Goal: Obtain resource: Obtain resource

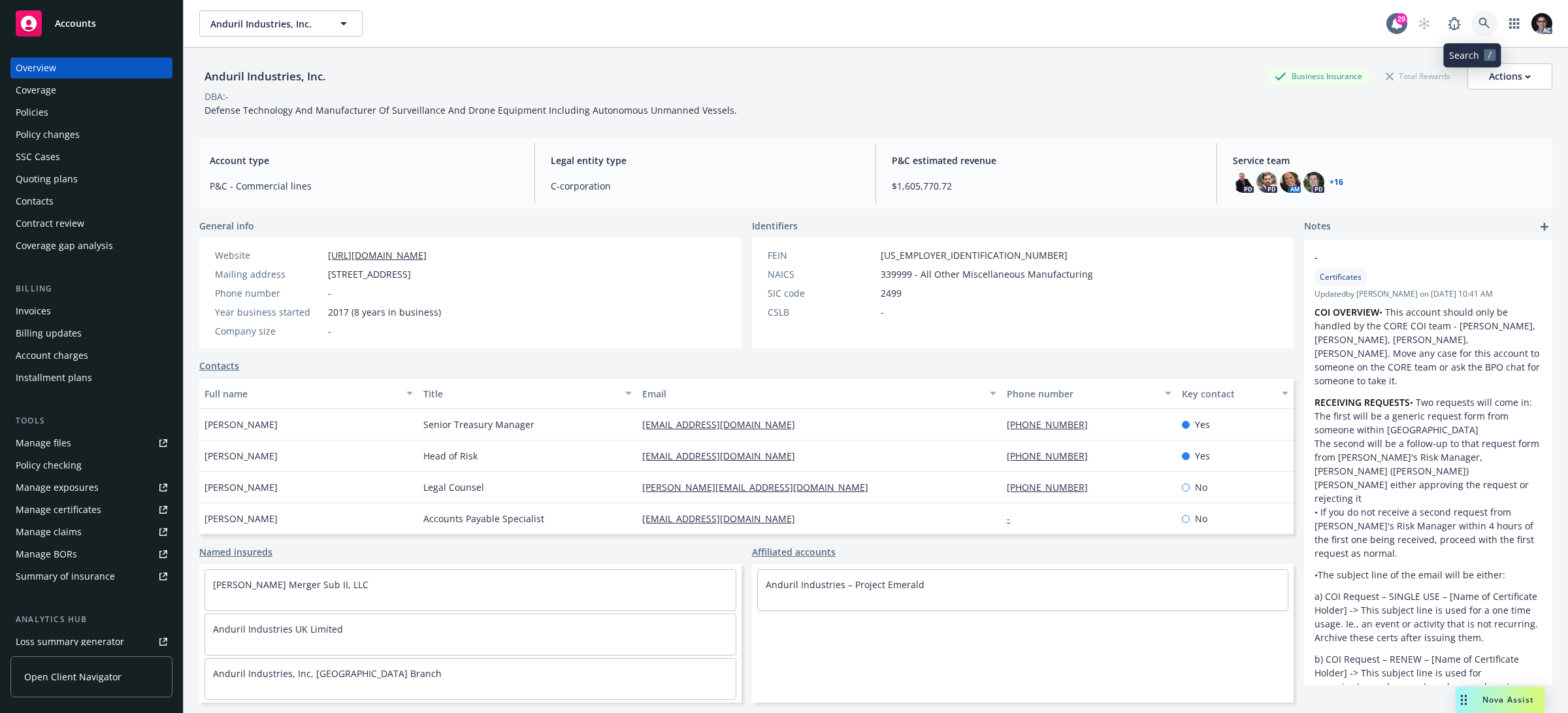
click at [1478, 27] on icon at bounding box center [1484, 23] width 12 height 12
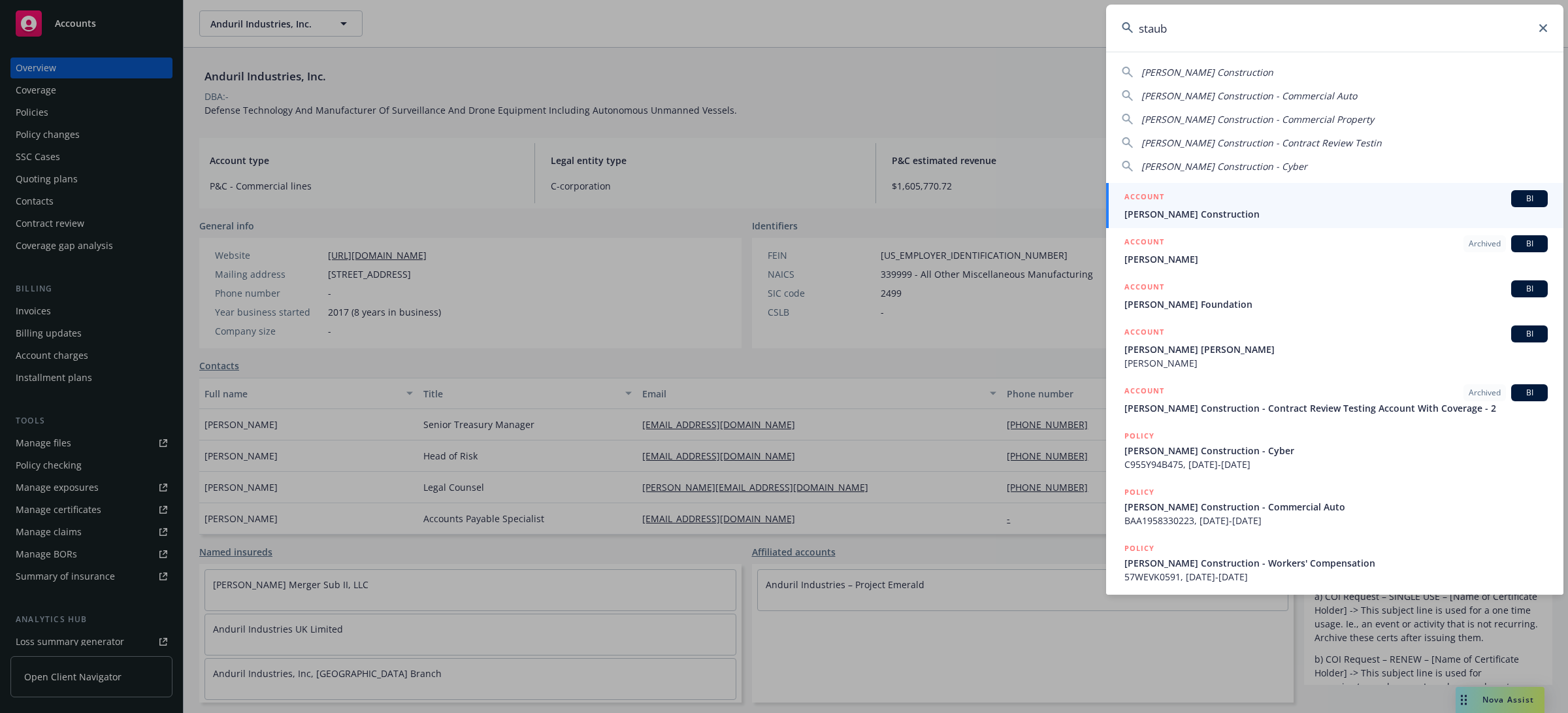
type input "staub"
click at [1517, 194] on span "BI" at bounding box center [1529, 198] width 26 height 12
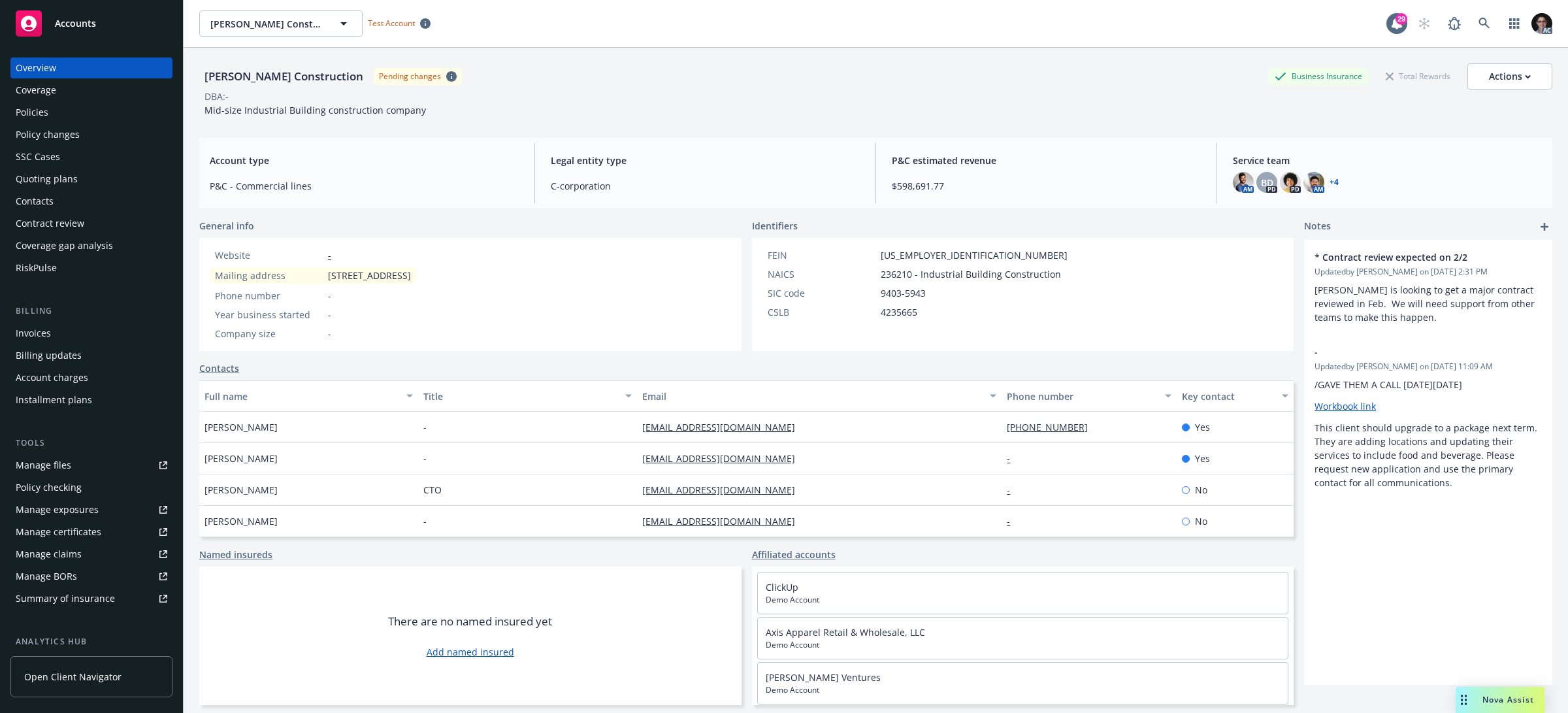
click at [48, 268] on div "RiskPulse" at bounding box center [36, 267] width 41 height 21
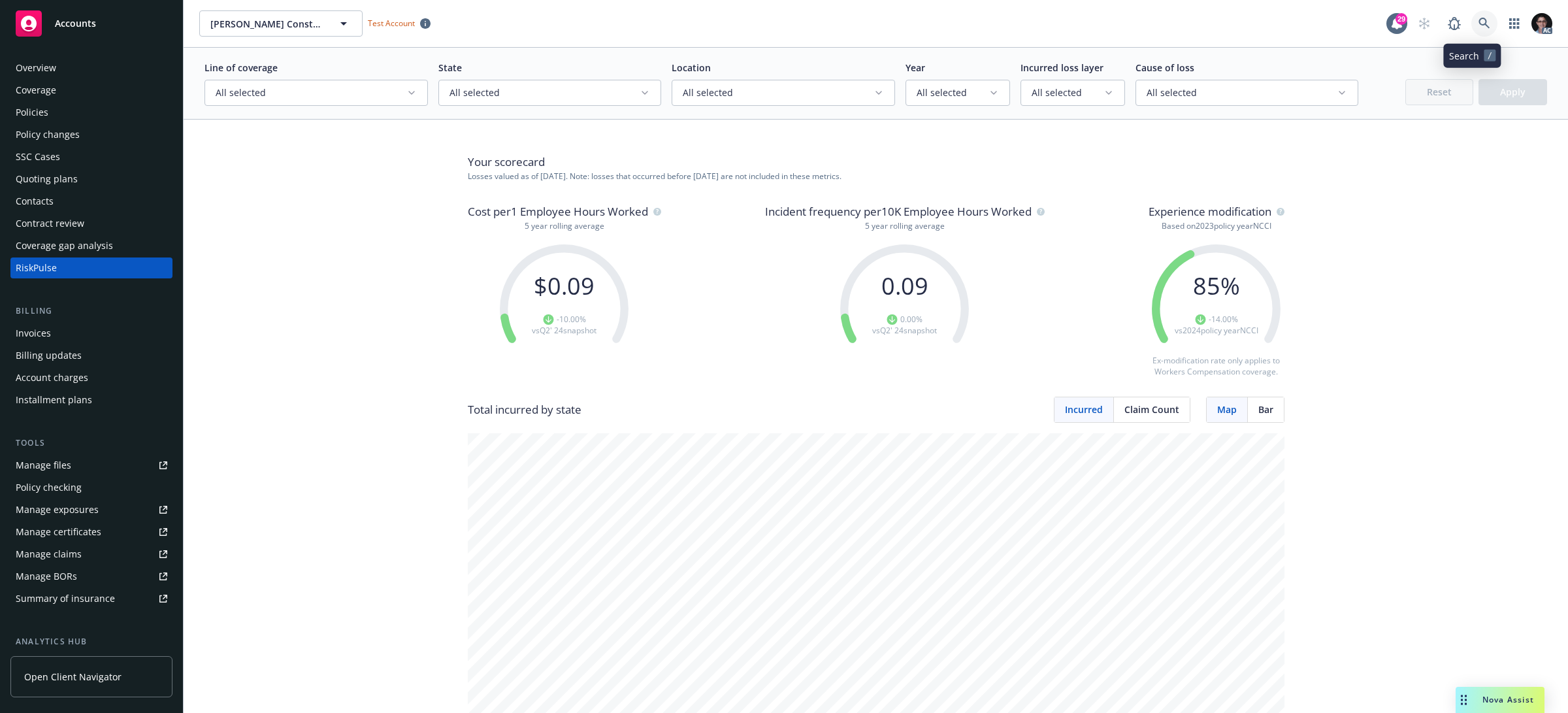
click at [1478, 23] on icon at bounding box center [1484, 23] width 12 height 12
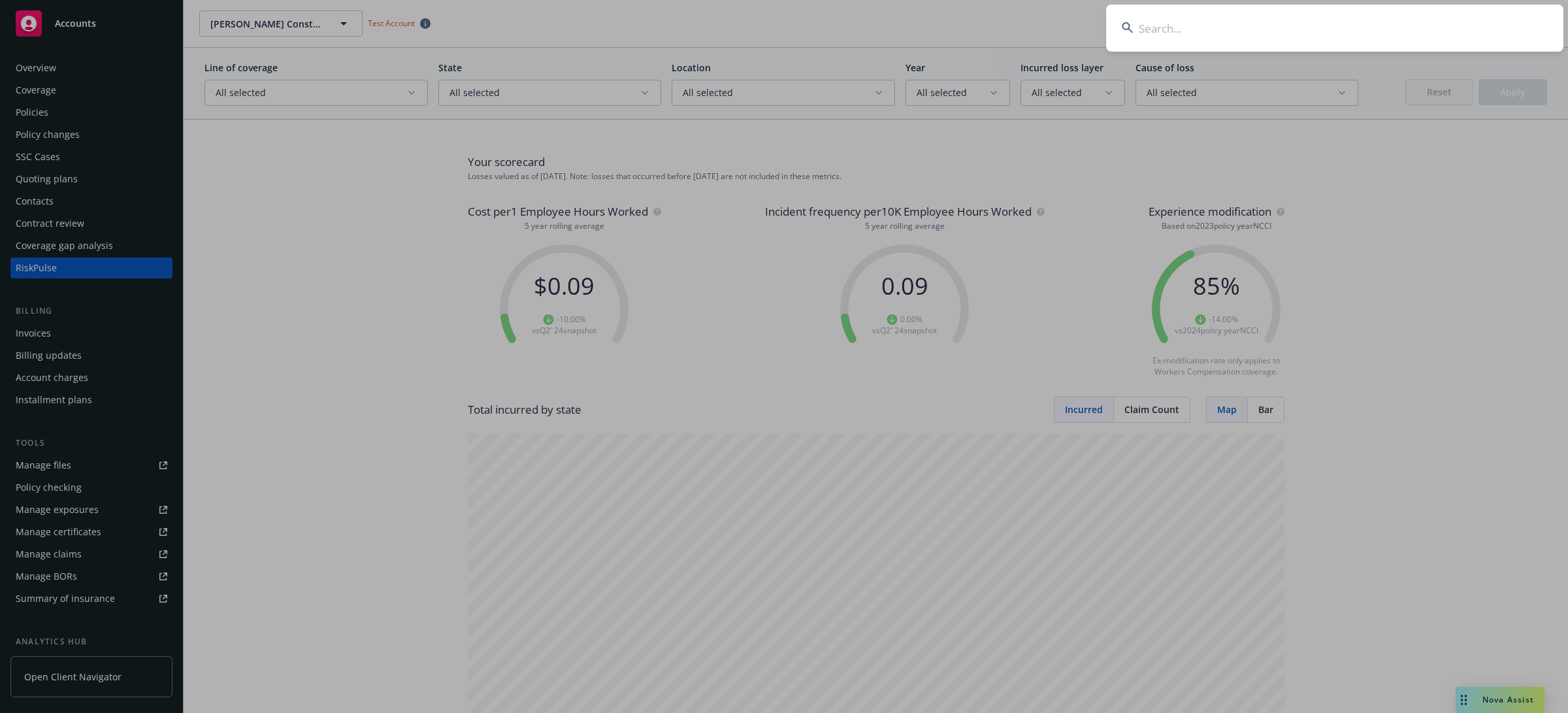
type input "o"
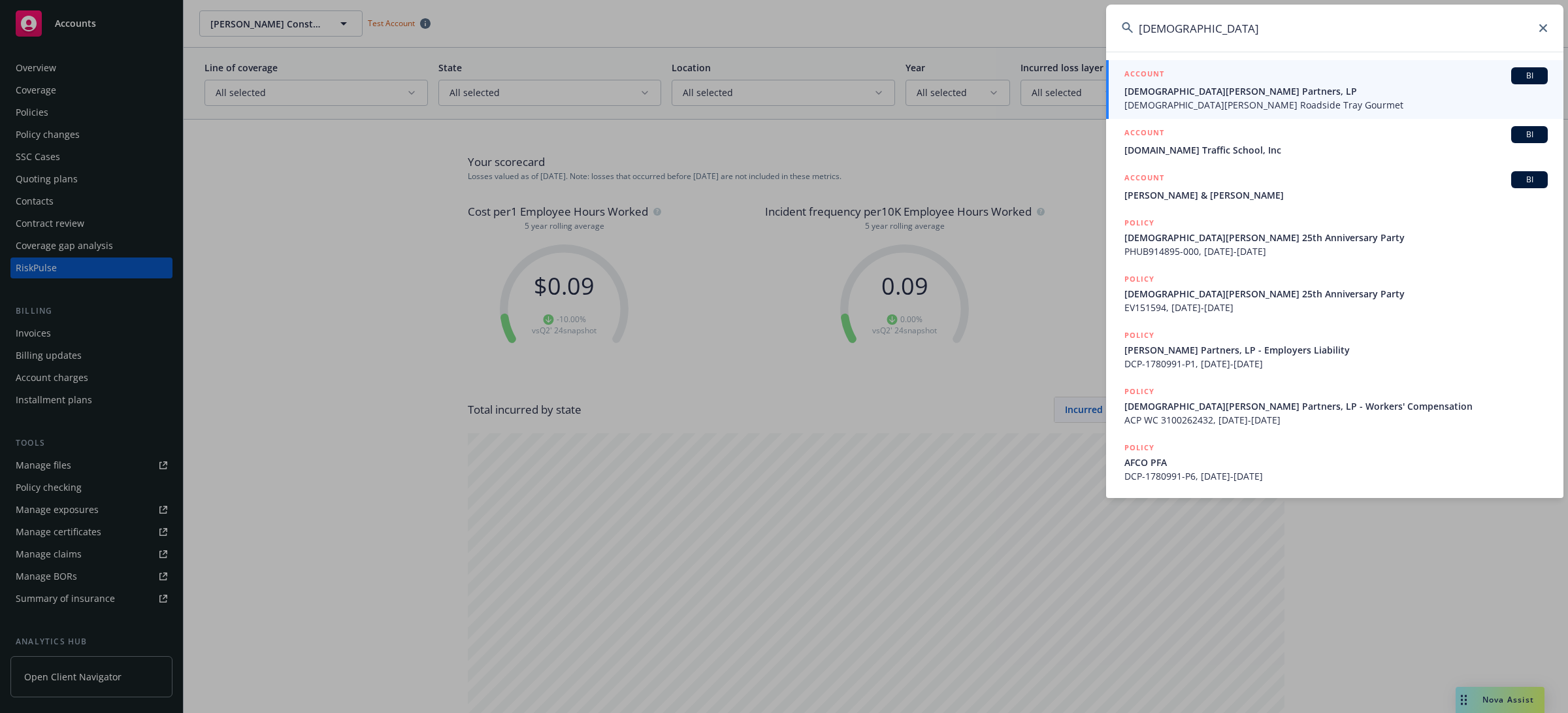
type input "[DEMOGRAPHIC_DATA]"
click at [1536, 74] on span "BI" at bounding box center [1529, 76] width 26 height 12
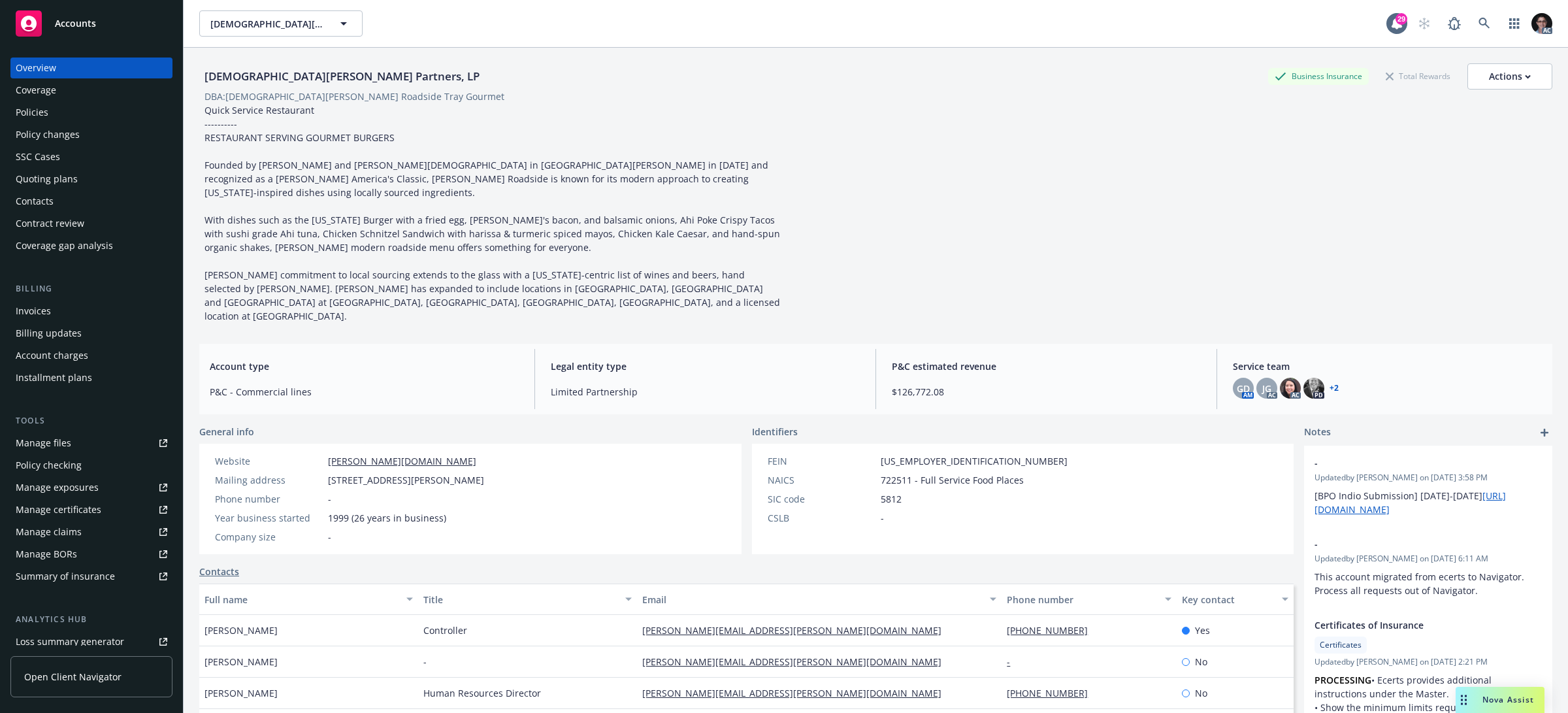
click at [1092, 211] on div "[DEMOGRAPHIC_DATA][PERSON_NAME] Partners, LP Business Insurance Total Rewards A…" at bounding box center [876, 193] width 1353 height 260
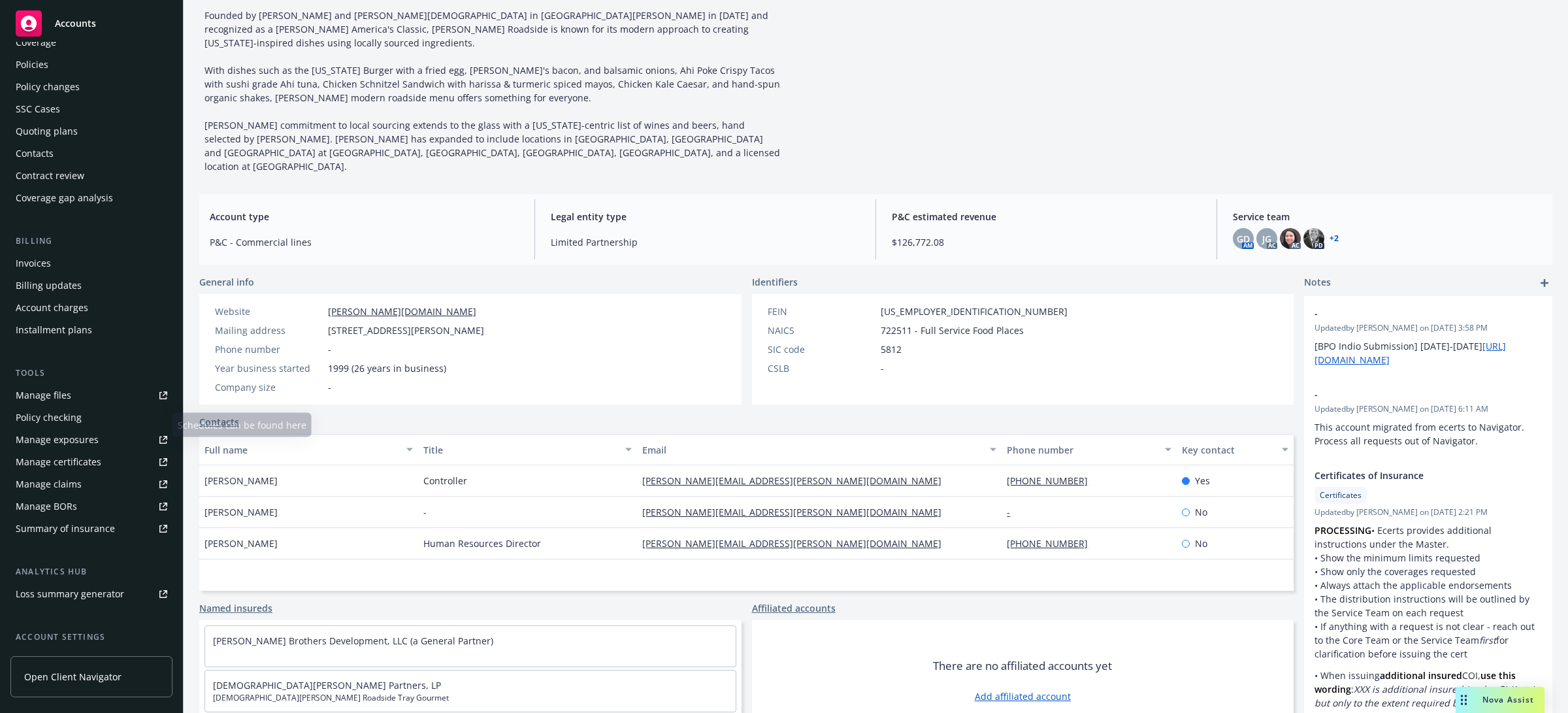
scroll to position [62, 0]
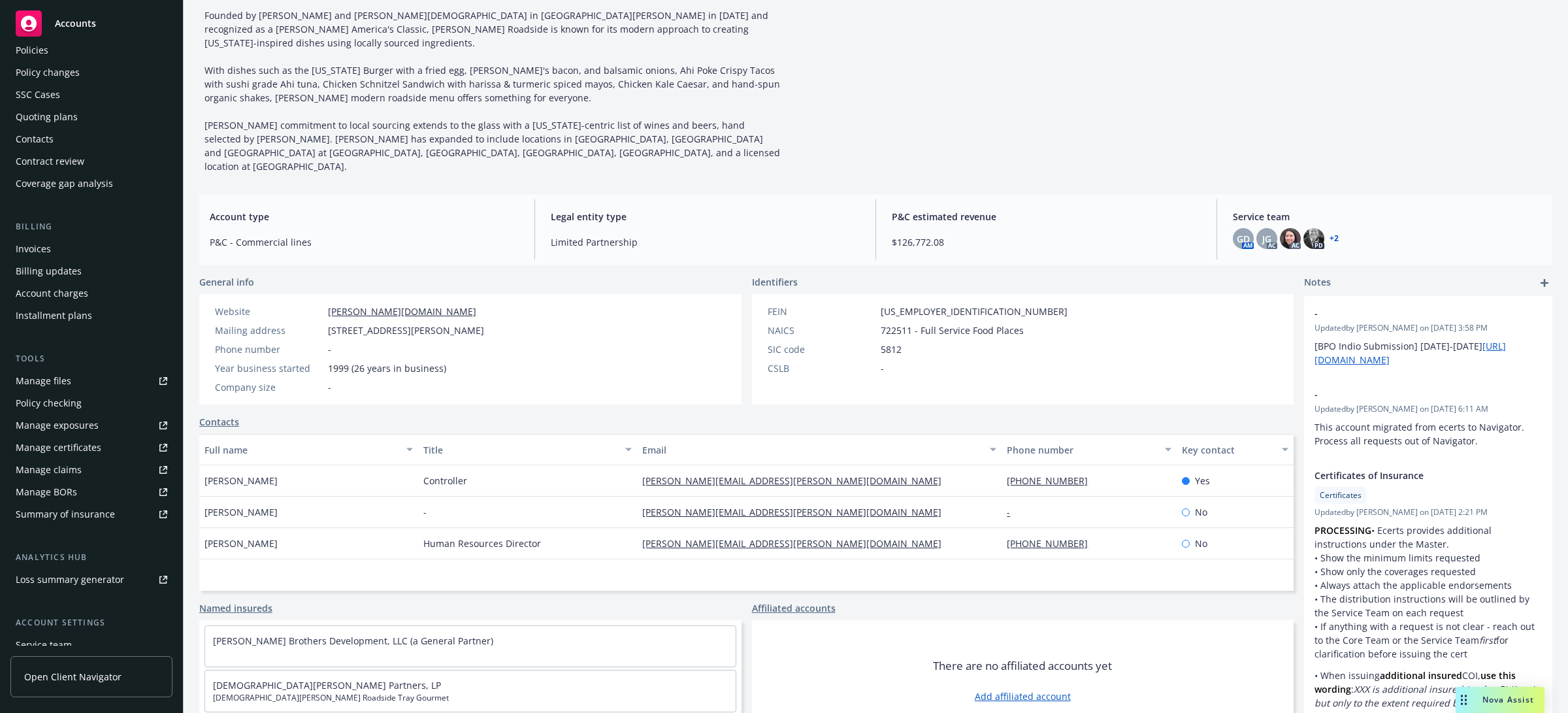
click at [54, 377] on div "Manage files" at bounding box center [43, 381] width 56 height 21
click at [56, 579] on div "Loss summary generator" at bounding box center [69, 579] width 109 height 21
click at [59, 419] on div "Manage exposures" at bounding box center [57, 425] width 83 height 21
click at [48, 471] on div "Manage claims" at bounding box center [48, 470] width 66 height 21
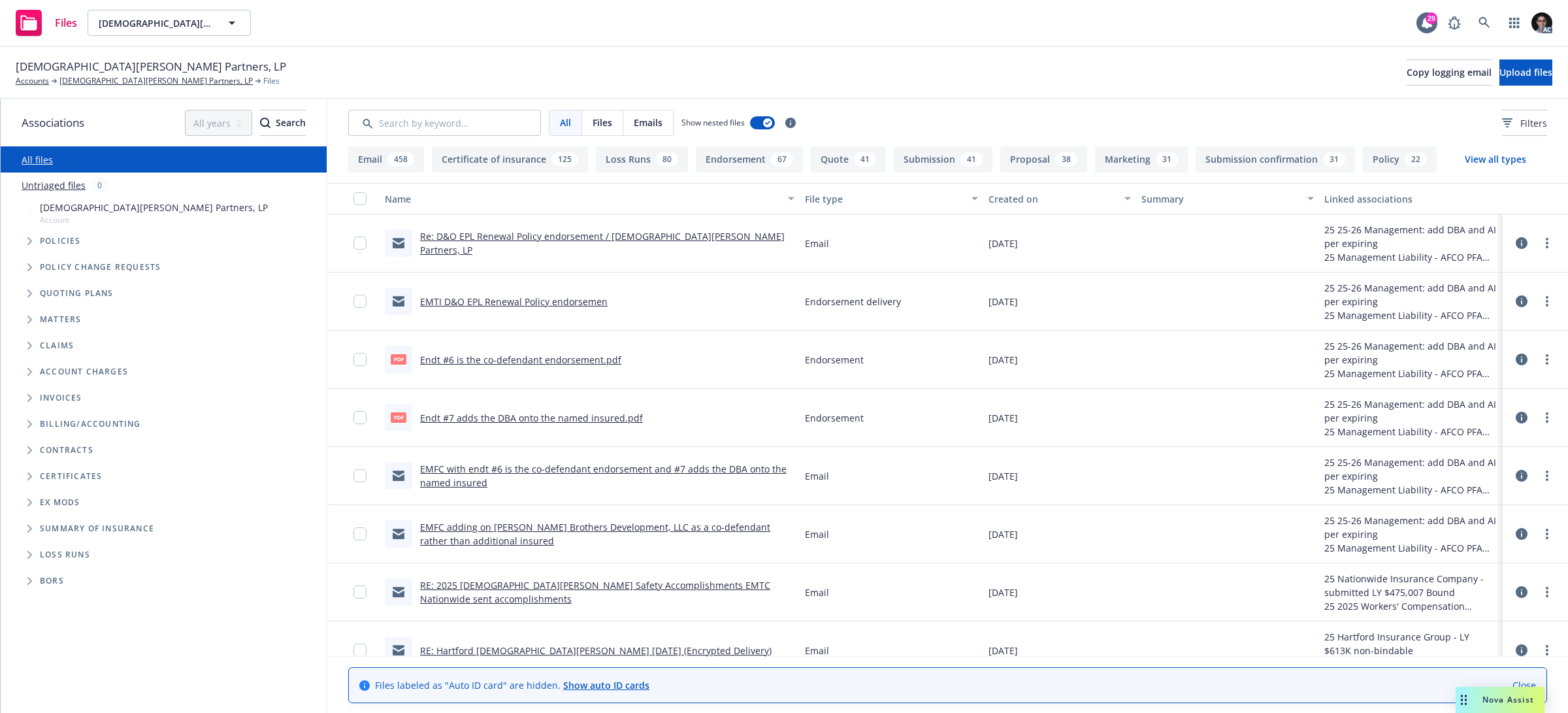
click at [64, 503] on span "Ex Mods" at bounding box center [59, 502] width 39 height 8
click at [25, 502] on span "Folder Tree Example" at bounding box center [30, 502] width 21 height 21
click at [47, 555] on link "2025" at bounding box center [50, 551] width 21 height 13
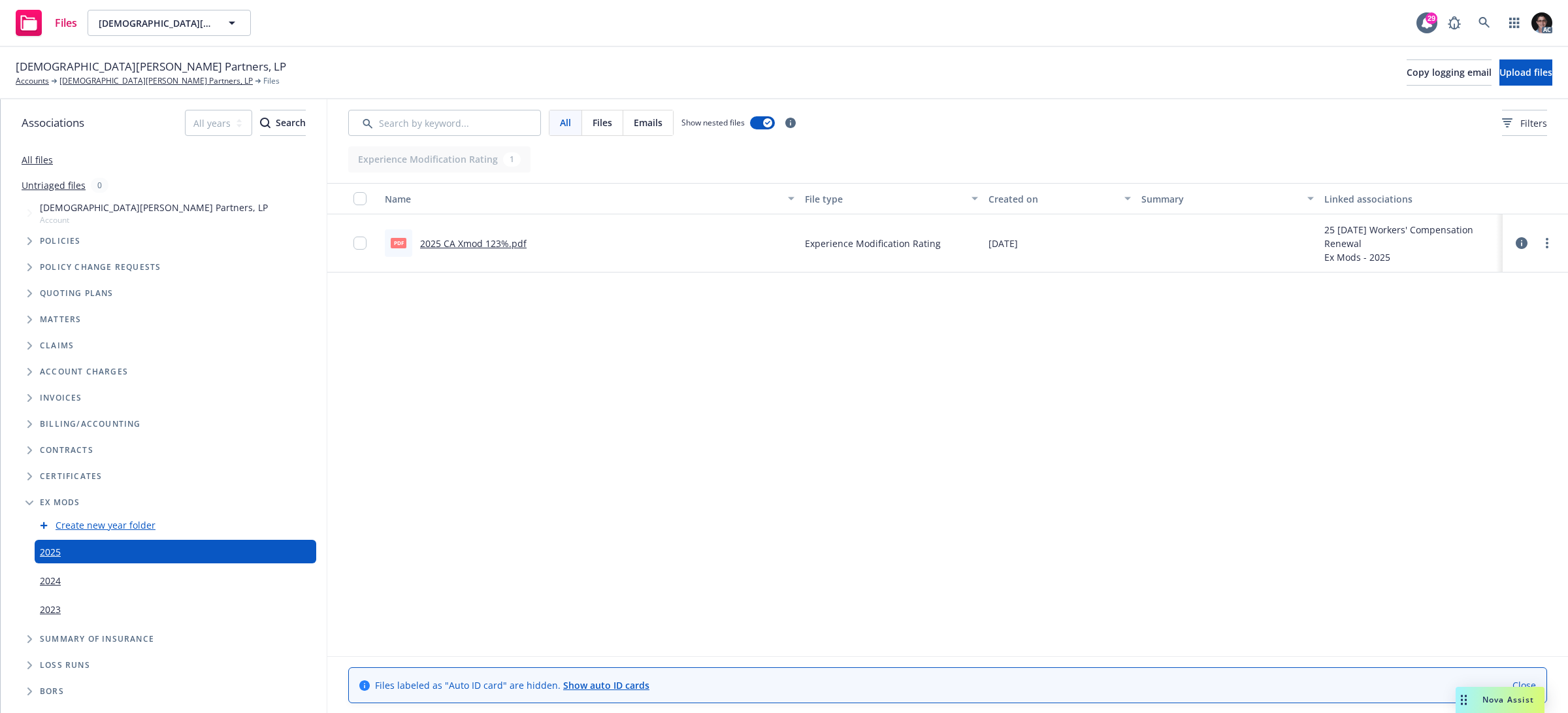
click at [457, 242] on link "2025 CA Xmod 123%.pdf" at bounding box center [474, 242] width 107 height 13
